Goal: Task Accomplishment & Management: Manage account settings

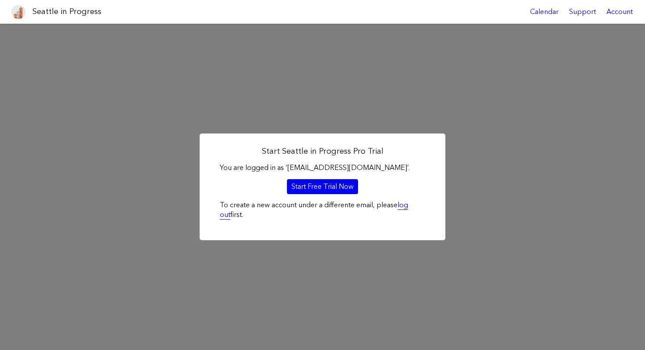
click at [408, 205] on link "log out" at bounding box center [314, 209] width 188 height 18
click at [602, 7] on div "Account" at bounding box center [619, 12] width 37 height 24
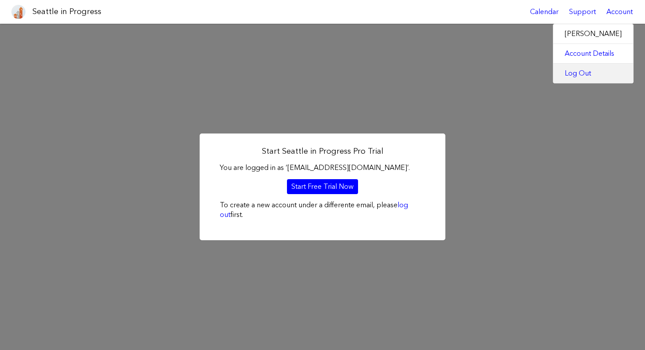
click at [586, 74] on link "Log Out" at bounding box center [593, 73] width 80 height 19
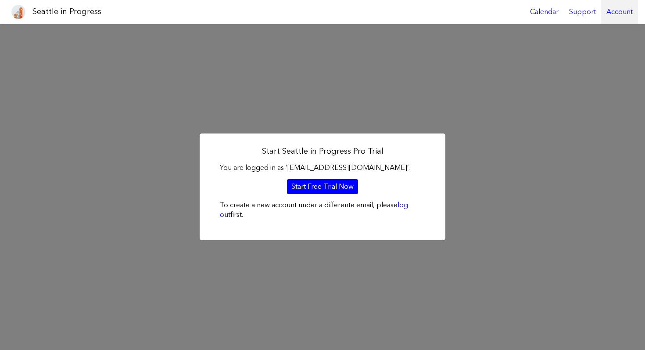
click at [626, 15] on div "Account" at bounding box center [619, 12] width 37 height 24
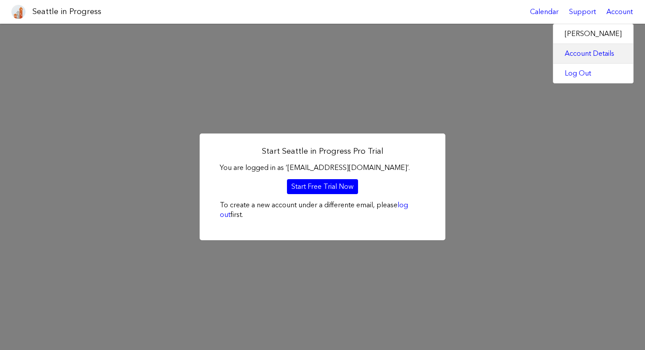
click at [607, 51] on link "Account Details" at bounding box center [593, 53] width 80 height 19
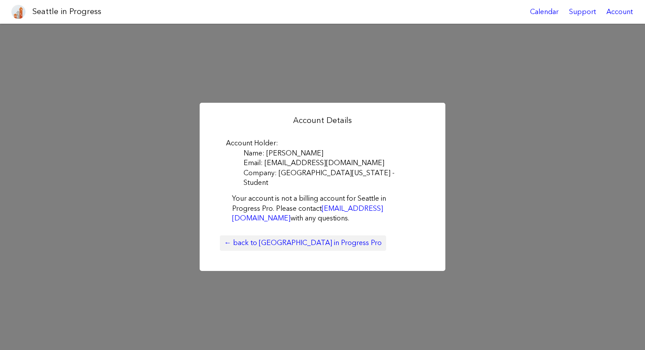
click at [281, 239] on link "← back to Seattle in Progress Pro" at bounding box center [303, 242] width 166 height 15
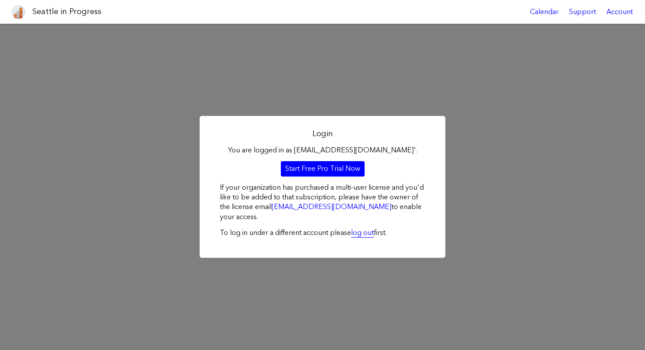
click at [369, 234] on link "log out" at bounding box center [362, 232] width 23 height 8
